Goal: Transaction & Acquisition: Purchase product/service

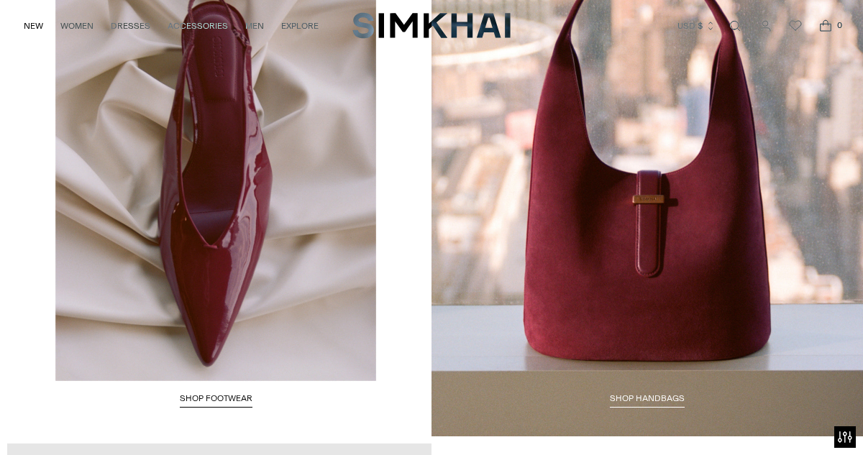
scroll to position [2015, 0]
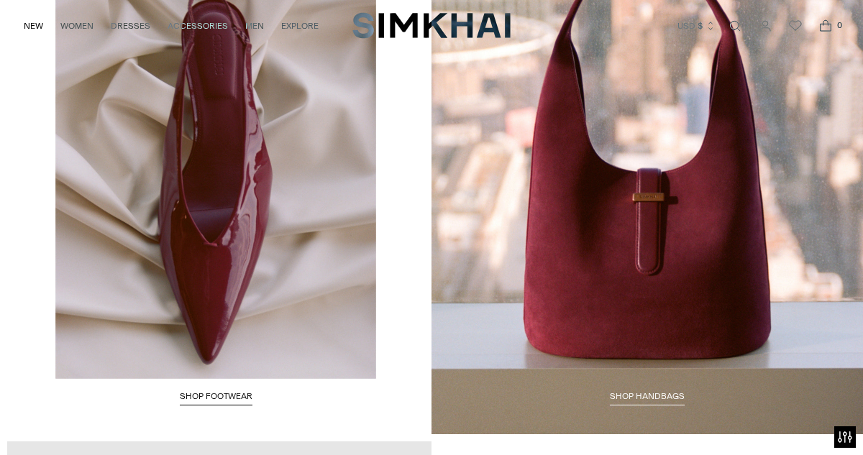
click at [661, 396] on span "Shop HANDBAGS" at bounding box center [647, 396] width 75 height 10
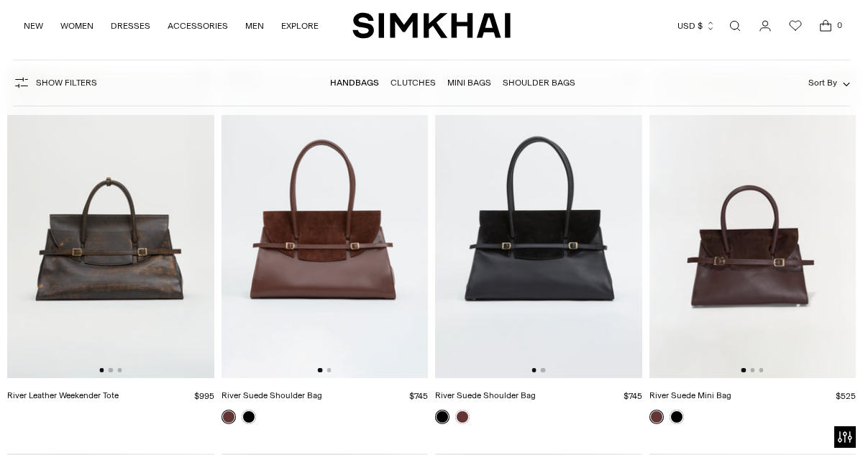
scroll to position [139, 0]
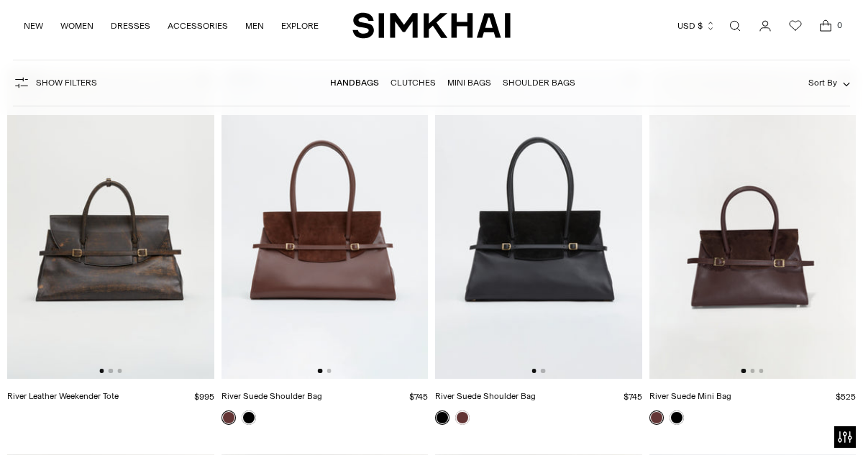
click at [563, 284] on img at bounding box center [538, 224] width 207 height 310
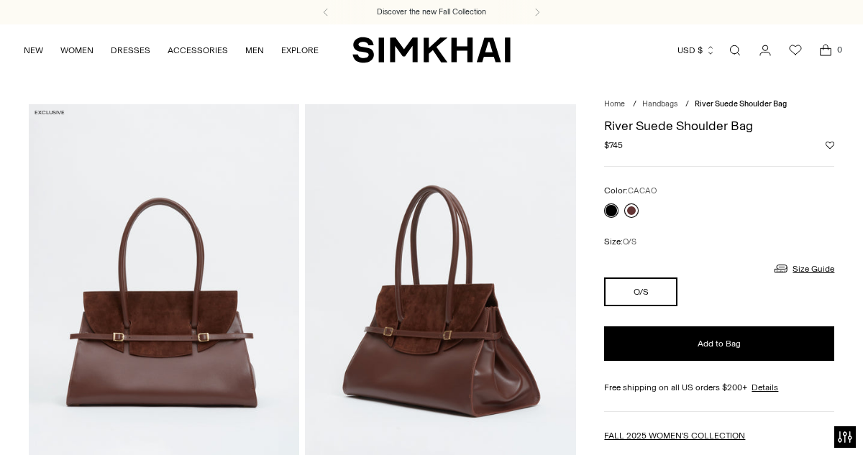
click at [630, 211] on link at bounding box center [632, 211] width 14 height 14
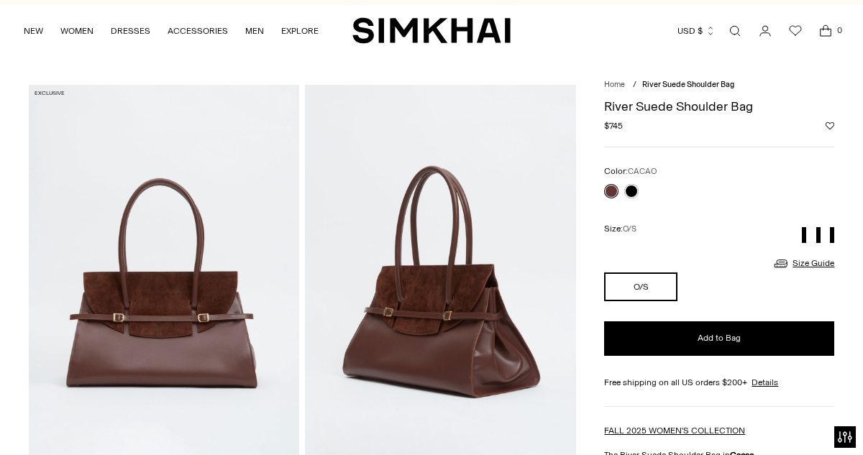
scroll to position [22, 0]
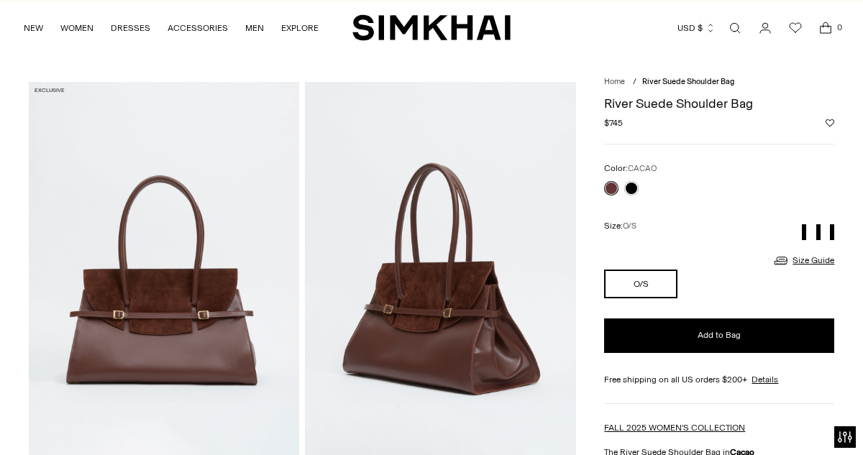
click at [208, 339] on img at bounding box center [164, 285] width 271 height 407
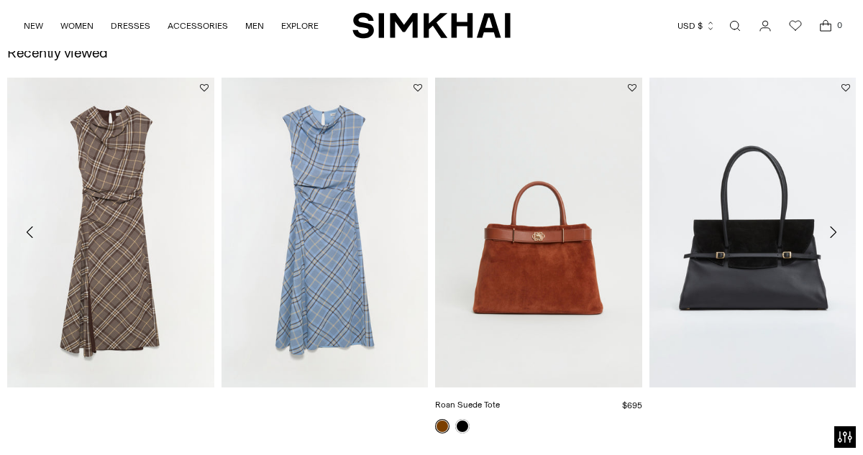
scroll to position [908, 0]
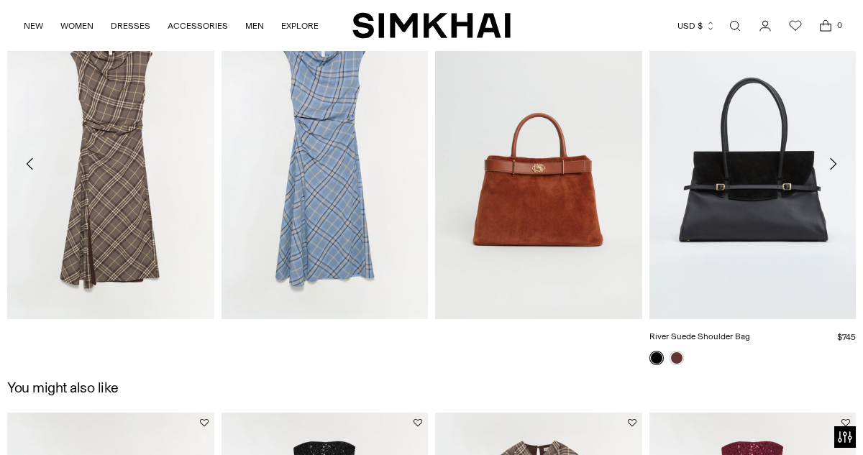
click at [750, 332] on link "River Suede Shoulder Bag" at bounding box center [700, 337] width 101 height 10
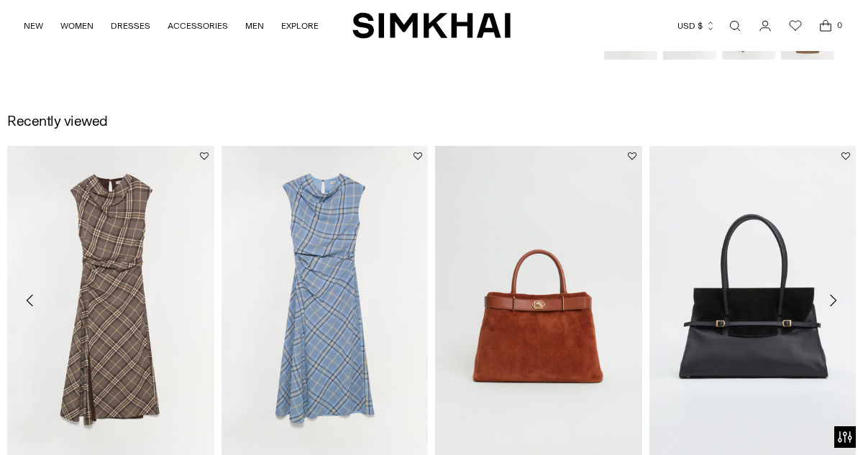
scroll to position [773, 0]
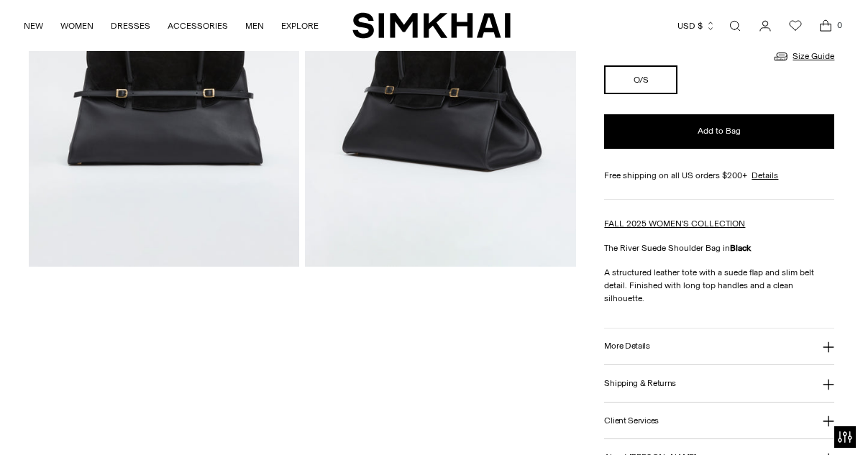
scroll to position [246, 0]
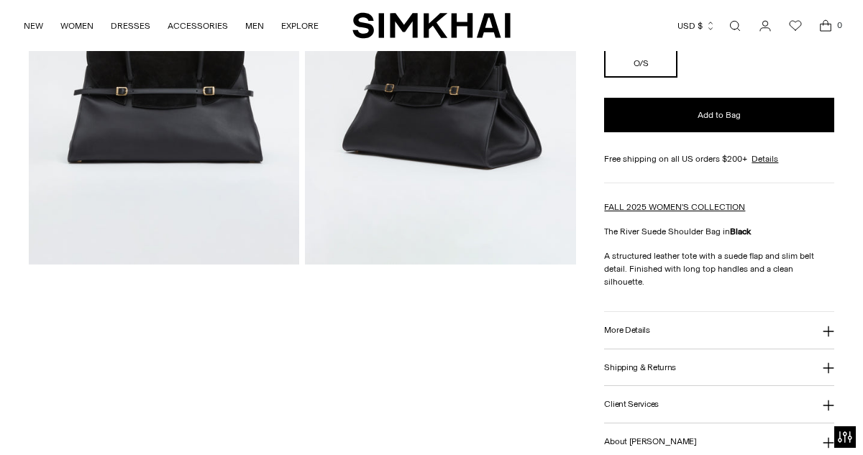
click at [648, 322] on button "More Details" at bounding box center [719, 330] width 230 height 37
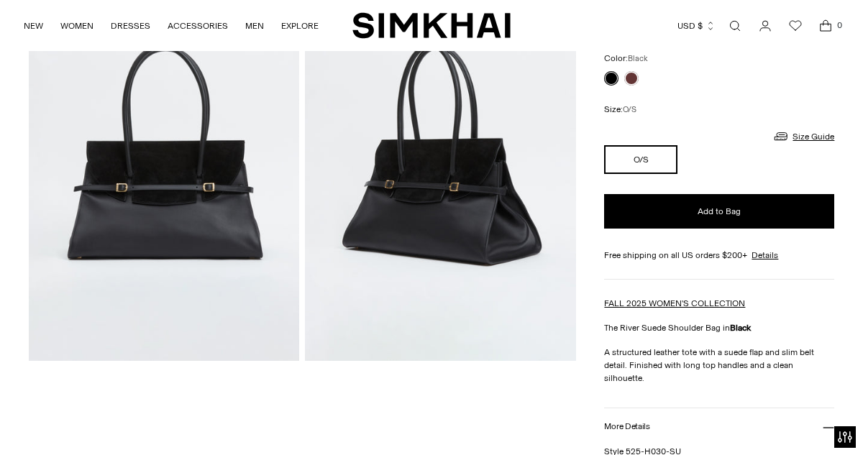
scroll to position [150, 0]
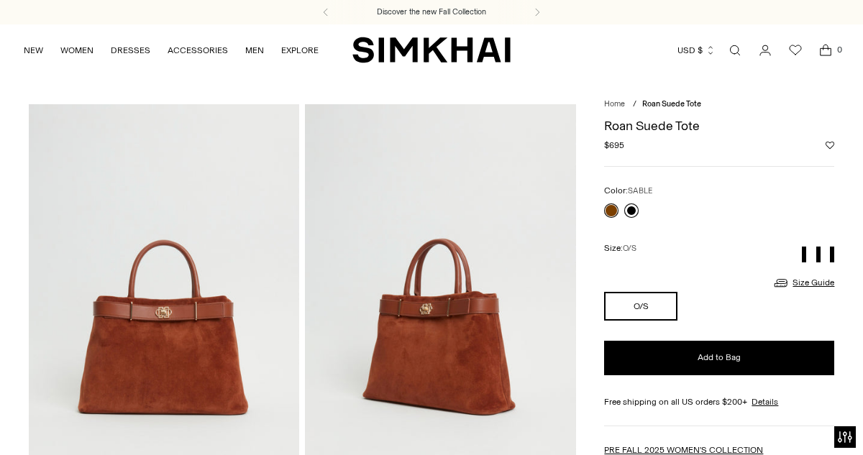
click at [634, 209] on link at bounding box center [632, 211] width 14 height 14
